Goal: Navigation & Orientation: Go to known website

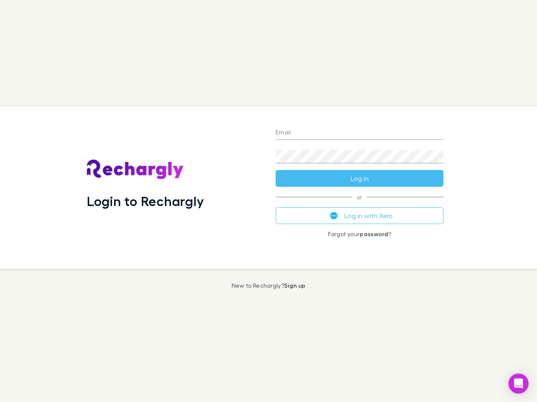
click at [268, 201] on div "Login to Rechargly" at bounding box center [174, 187] width 189 height 163
click at [359, 133] on input "Email" at bounding box center [359, 133] width 168 height 13
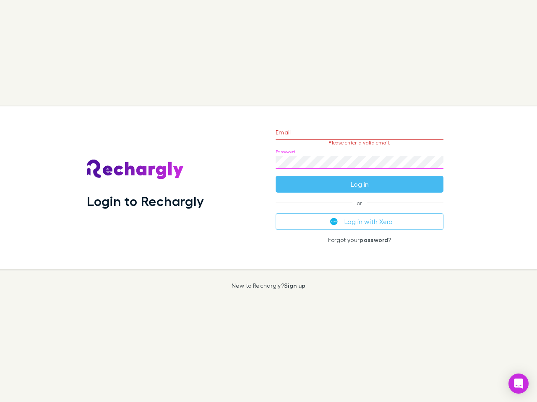
click at [359, 179] on form "Email Please enter a valid email. Password Log in" at bounding box center [359, 156] width 168 height 73
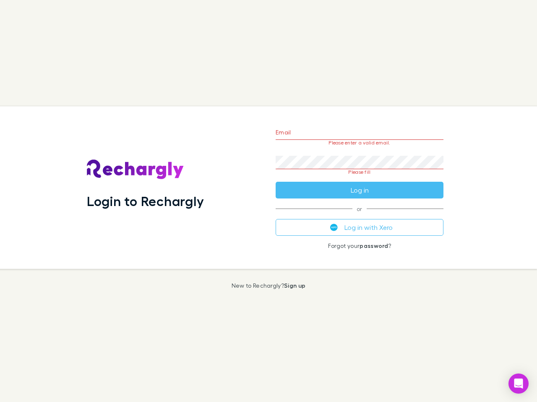
click at [359, 216] on div "Email Please enter a valid email. Password Please fill Log in or Log in with Xe…" at bounding box center [359, 187] width 181 height 163
click at [518, 384] on icon "Open Intercom Messenger" at bounding box center [518, 384] width 9 height 10
